Goal: Book appointment/travel/reservation

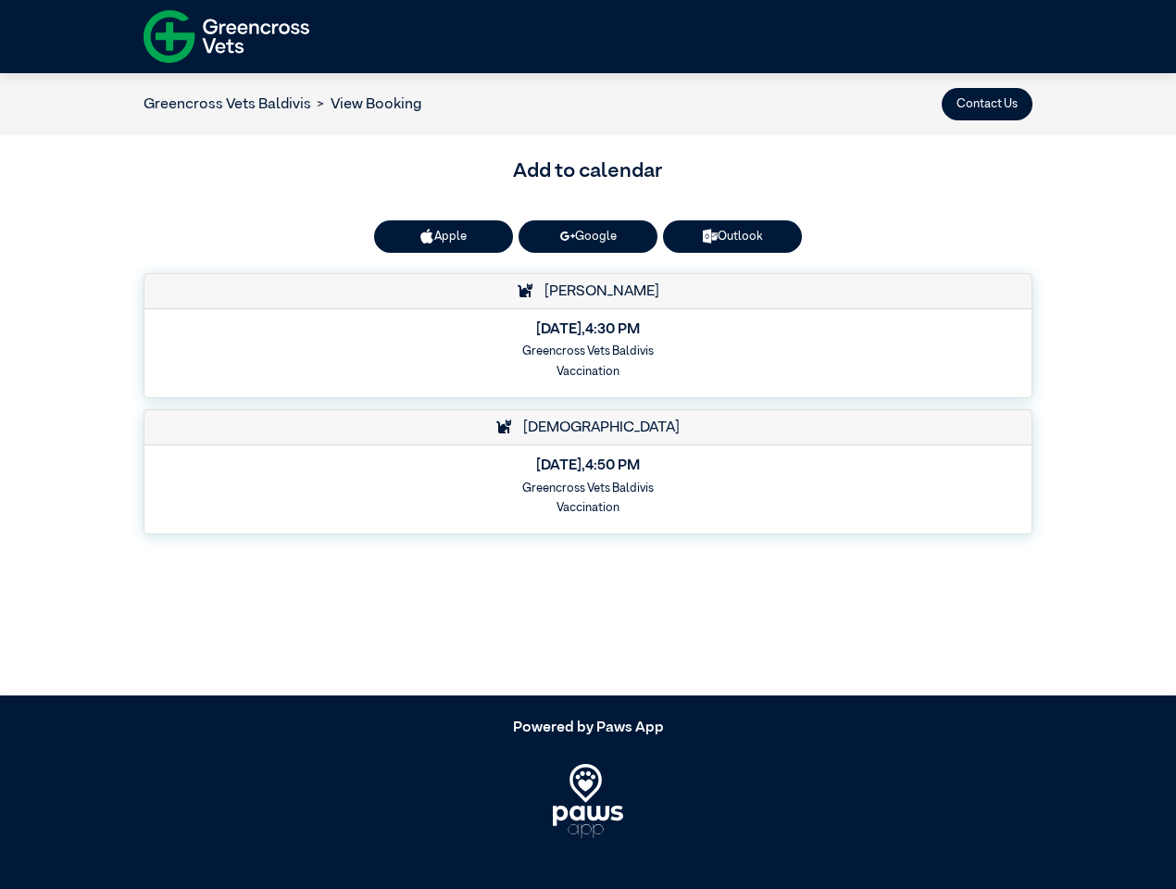
click at [987, 104] on button "Contact Us" at bounding box center [987, 104] width 91 height 32
click at [444, 236] on button "Apple" at bounding box center [443, 236] width 139 height 32
